Goal: Navigation & Orientation: Find specific page/section

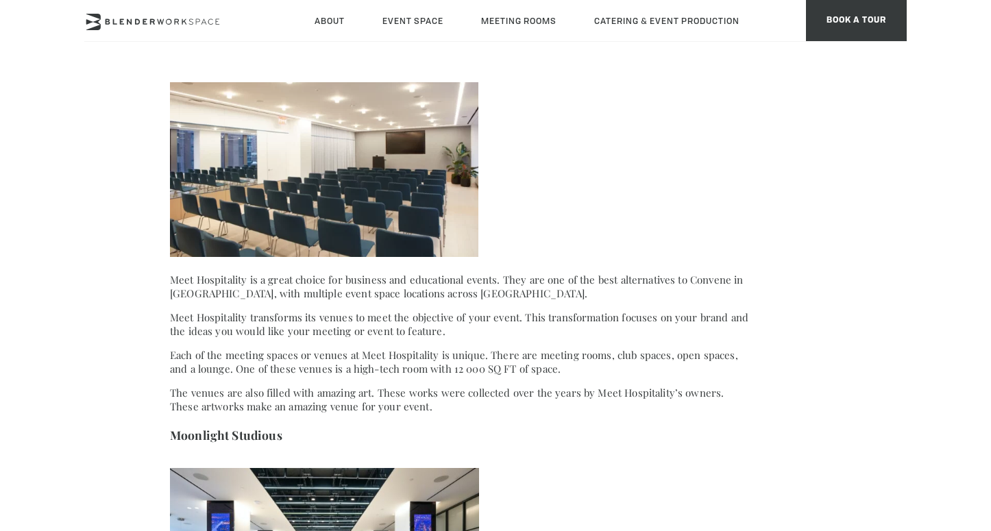
scroll to position [2023, 0]
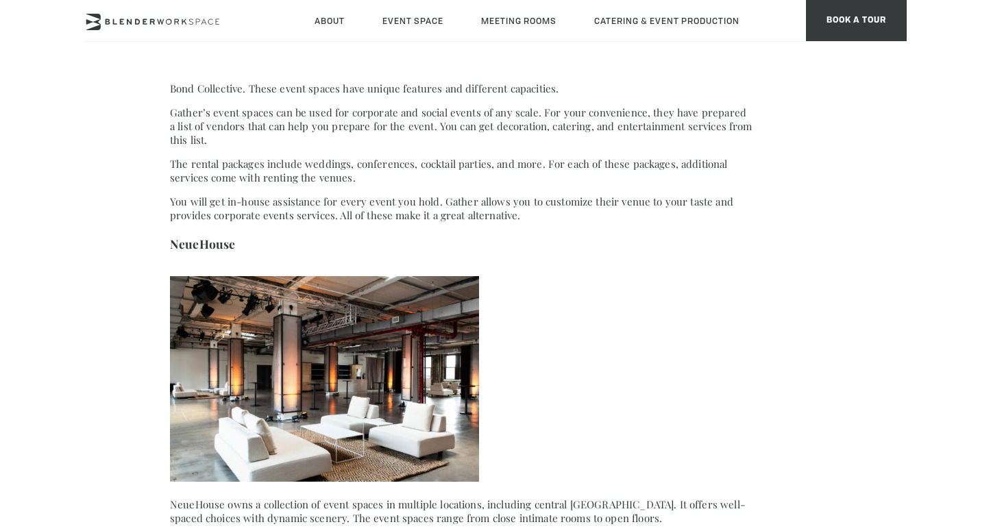
scroll to position [2912, 0]
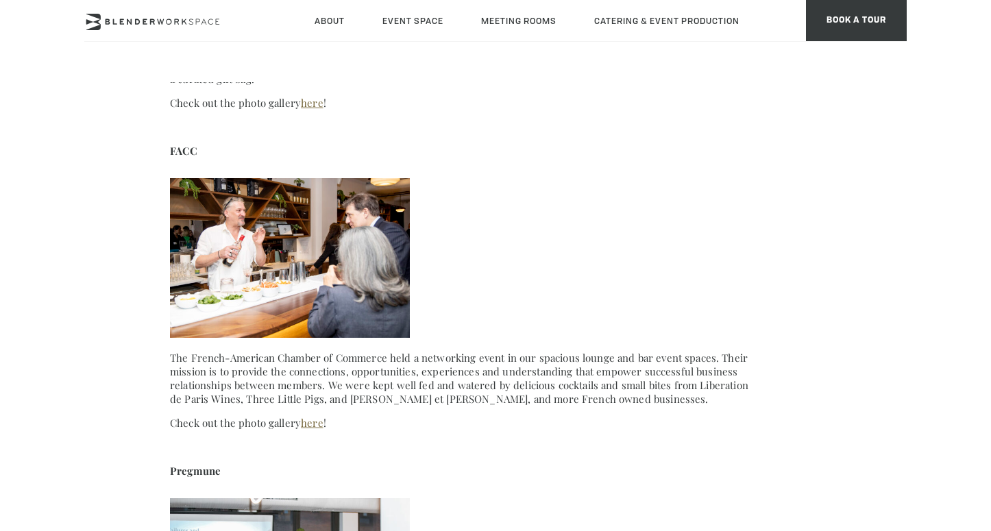
scroll to position [4870, 0]
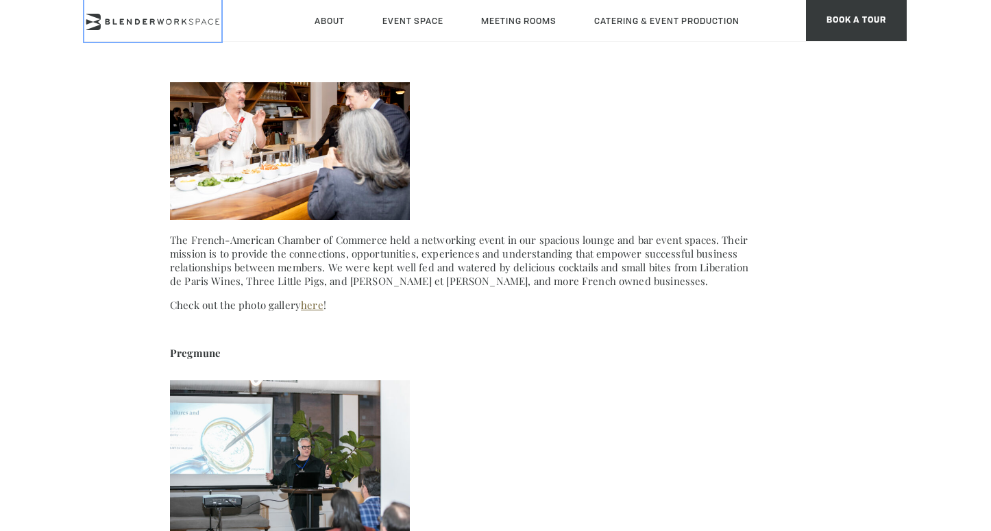
click at [175, 17] on icon at bounding box center [152, 22] width 137 height 16
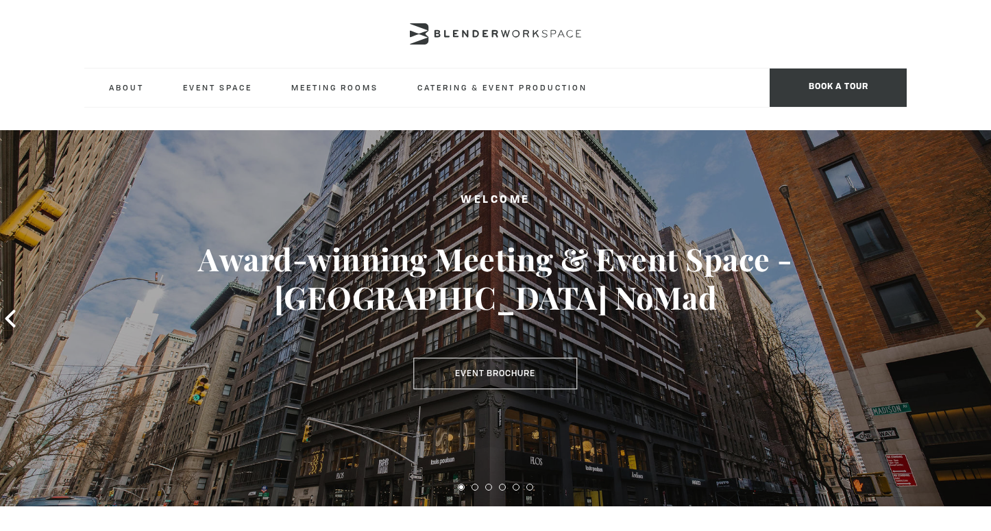
click at [973, 316] on icon at bounding box center [981, 319] width 18 height 18
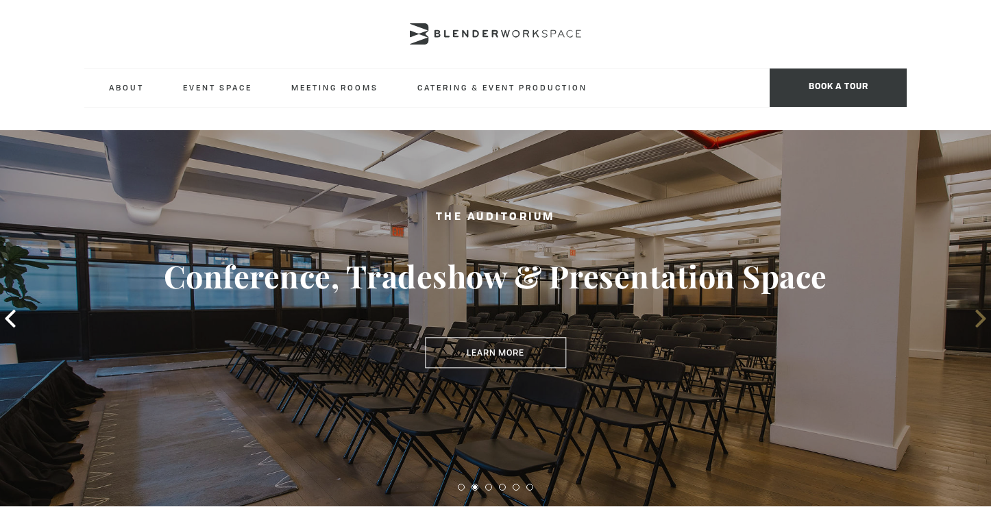
click at [973, 316] on icon at bounding box center [981, 319] width 18 height 18
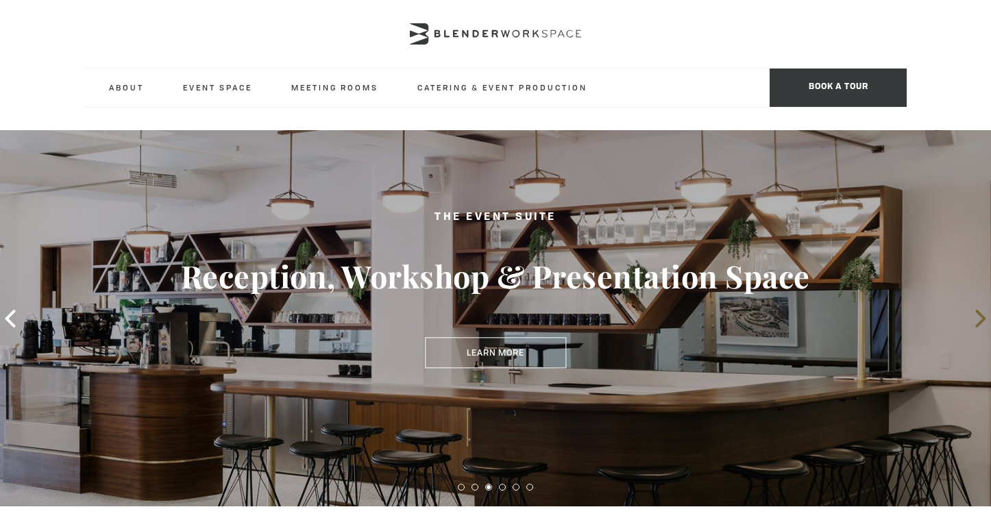
click at [979, 324] on icon at bounding box center [980, 319] width 10 height 18
